Goal: Task Accomplishment & Management: Use online tool/utility

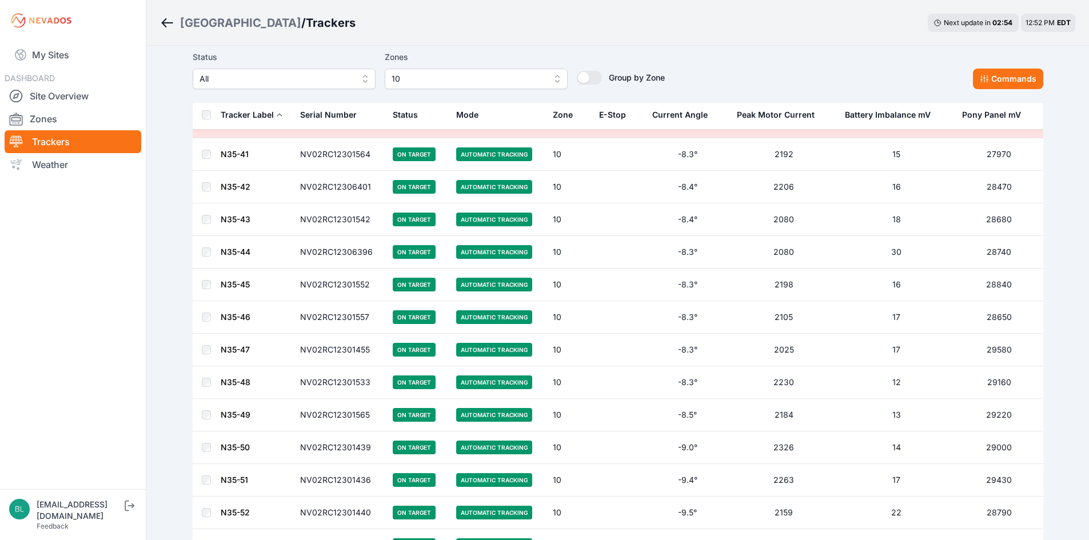
scroll to position [2848, 0]
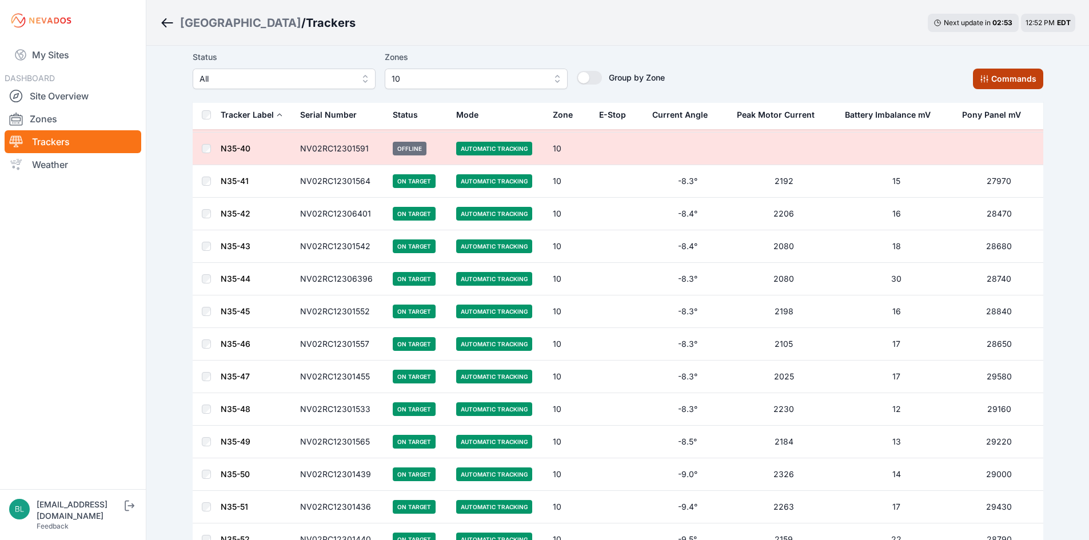
click at [1008, 73] on button "Commands" at bounding box center [1008, 79] width 70 height 21
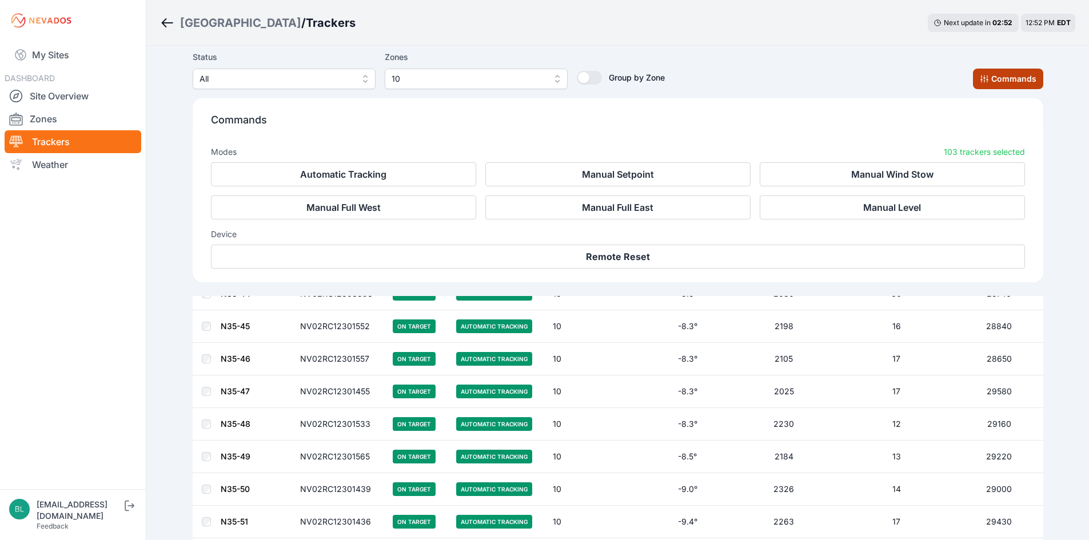
scroll to position [3041, 0]
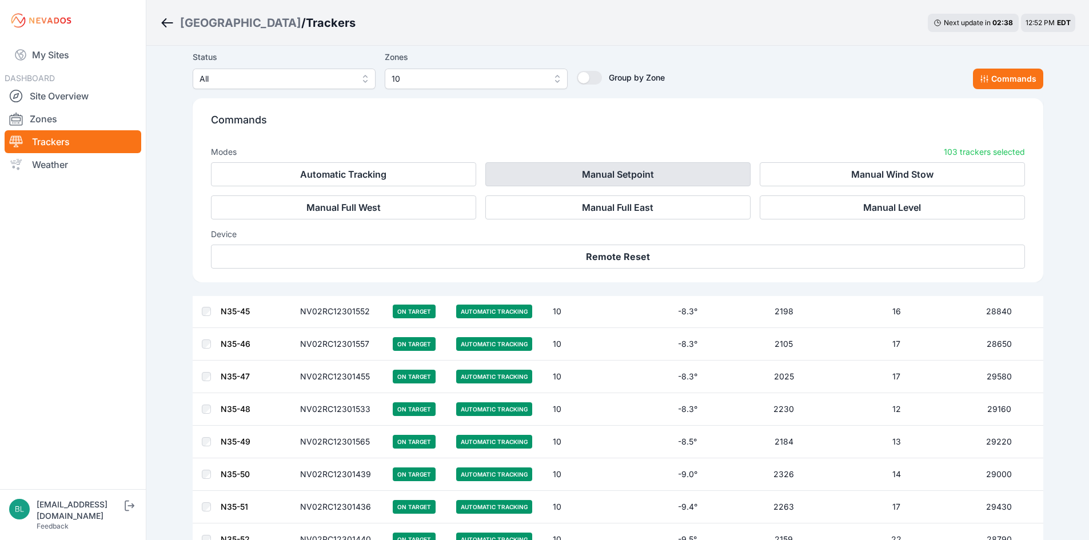
click at [586, 181] on button "Manual Setpoint" at bounding box center [617, 174] width 265 height 24
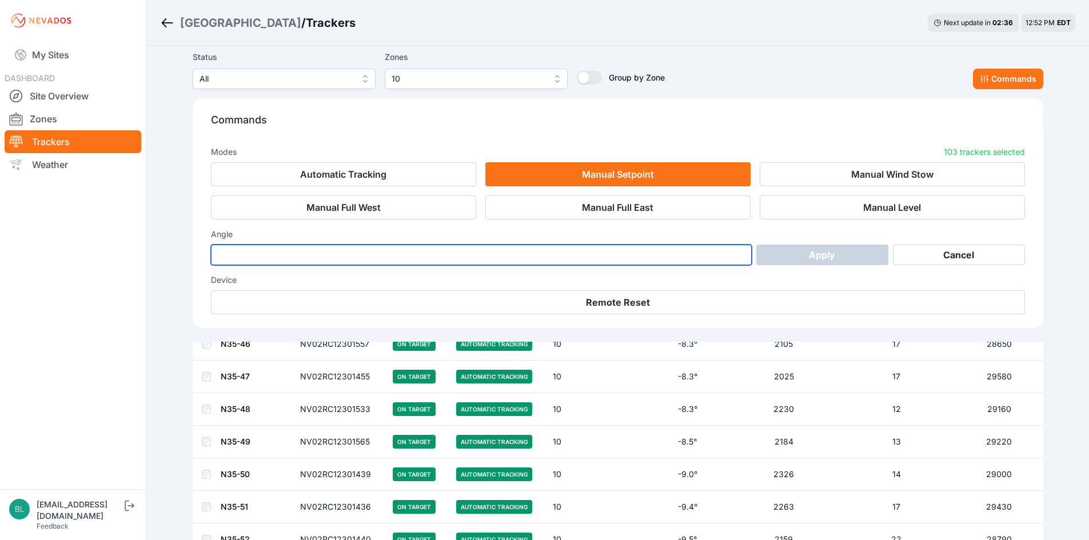
click at [685, 246] on input "number" at bounding box center [481, 255] width 541 height 21
type input "**"
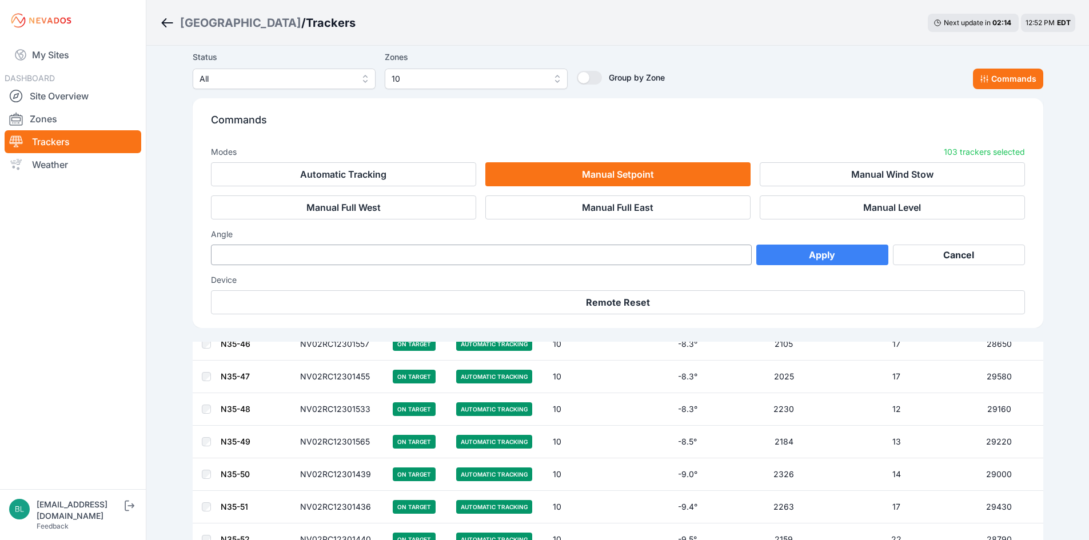
click at [809, 256] on button "Apply" at bounding box center [822, 255] width 132 height 21
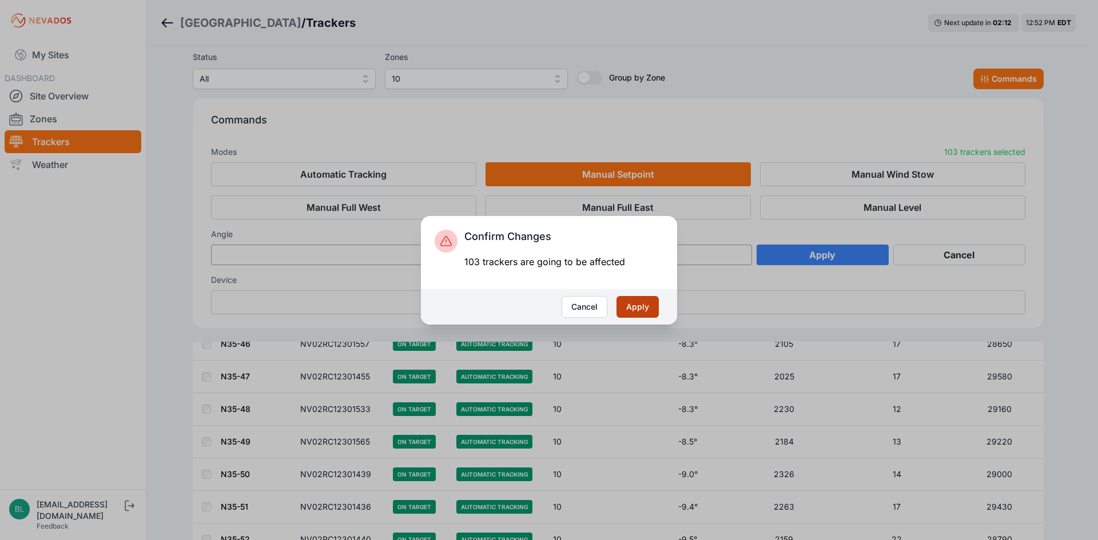
click at [619, 298] on button "Apply" at bounding box center [637, 307] width 42 height 22
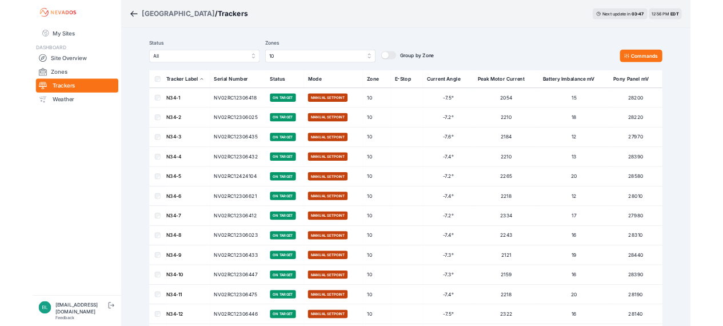
scroll to position [1258, 0]
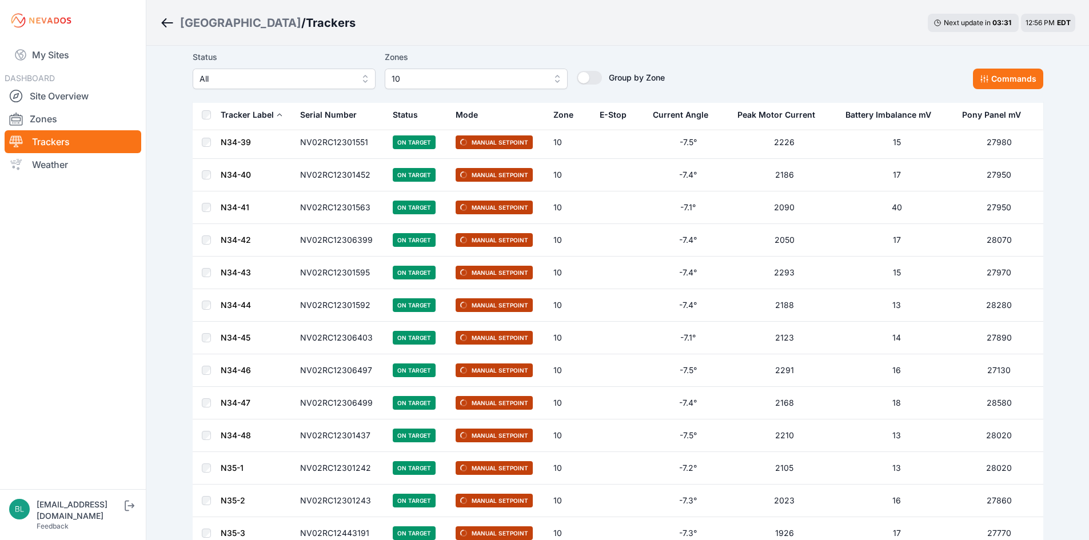
click at [240, 179] on td "N34-40" at bounding box center [256, 175] width 73 height 33
click at [240, 174] on link "N34-40" at bounding box center [236, 175] width 30 height 10
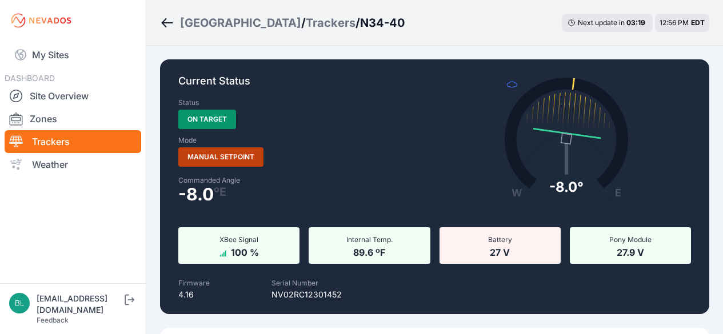
click at [497, 183] on div "Current Status Status On Target Mode Manual Setpoint Commanded Angle -8.0 º E W…" at bounding box center [434, 322] width 549 height 527
click at [488, 227] on div "Current Status Status On Target Mode Manual Setpoint Commanded Angle -8.0 º E W…" at bounding box center [434, 322] width 549 height 527
